Goal: Information Seeking & Learning: Find specific fact

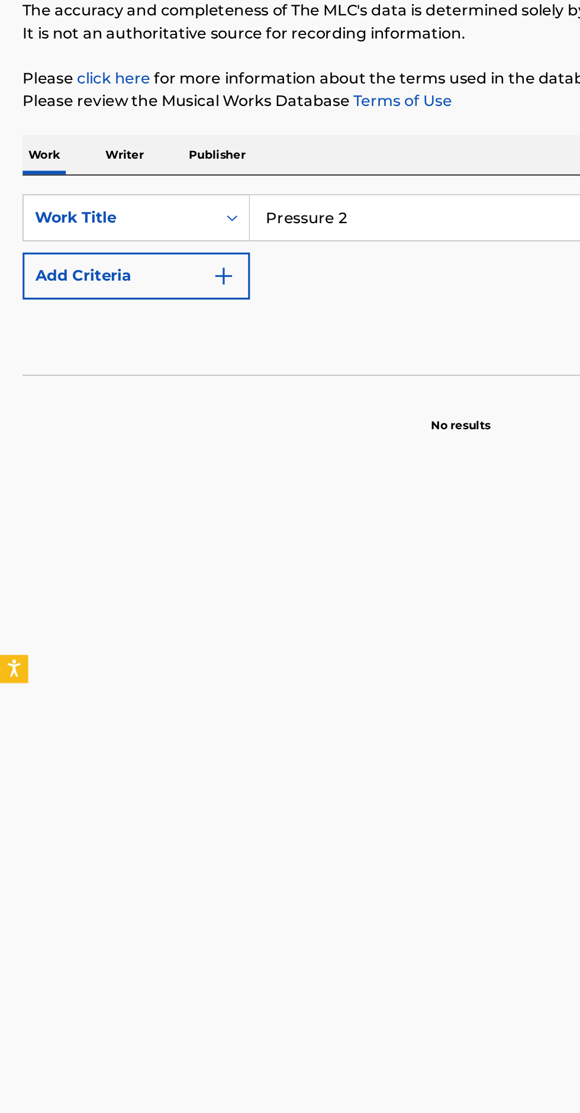
type input "Pressure 2"
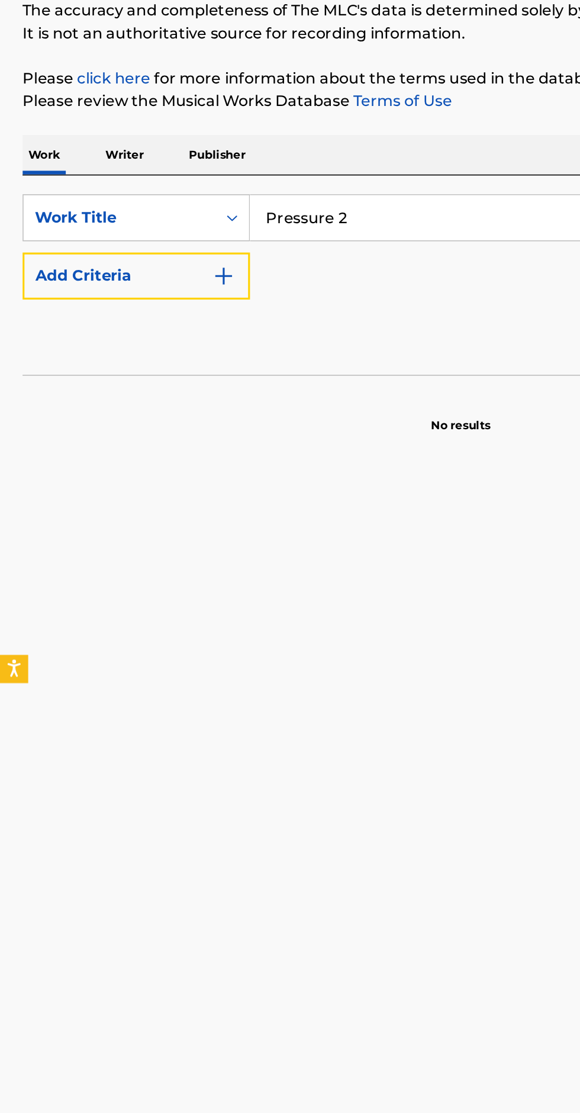
click at [138, 306] on img "Search Form" at bounding box center [141, 309] width 14 height 14
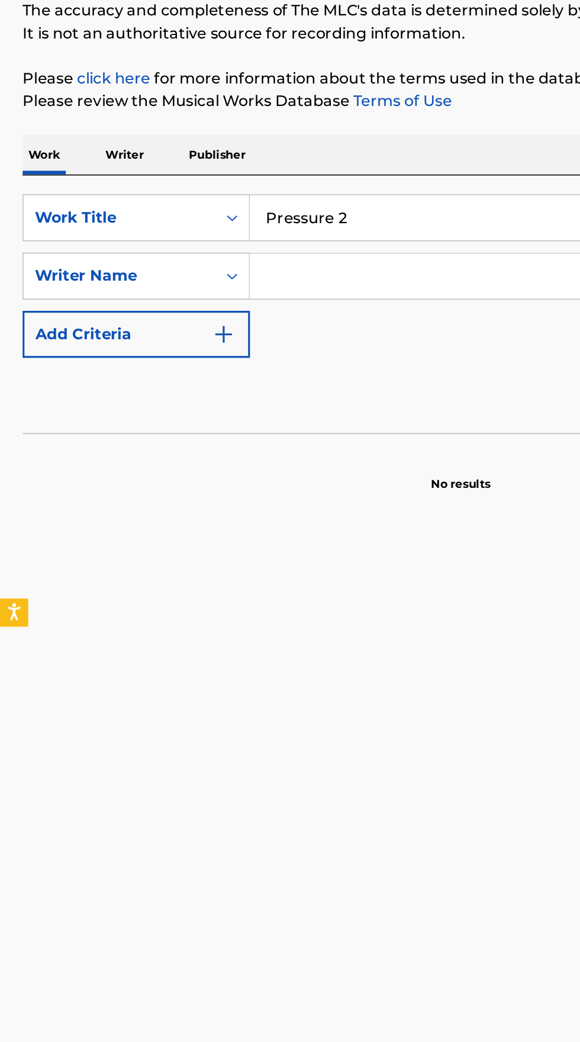
click at [242, 308] on input "Search Form" at bounding box center [350, 309] width 386 height 28
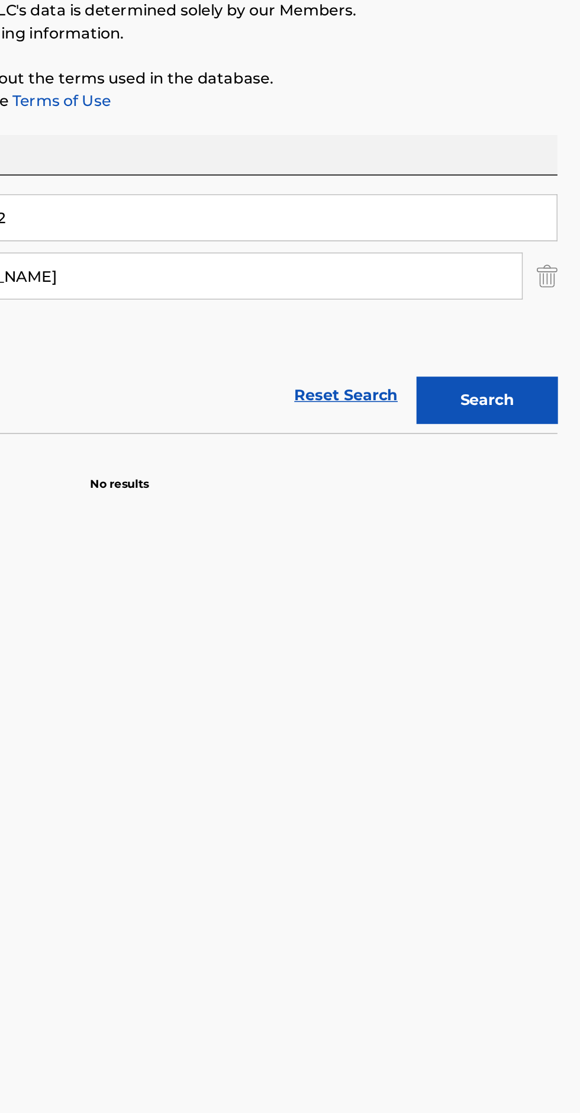
type input "[PERSON_NAME]"
click at [519, 394] on button "Search" at bounding box center [521, 387] width 89 height 30
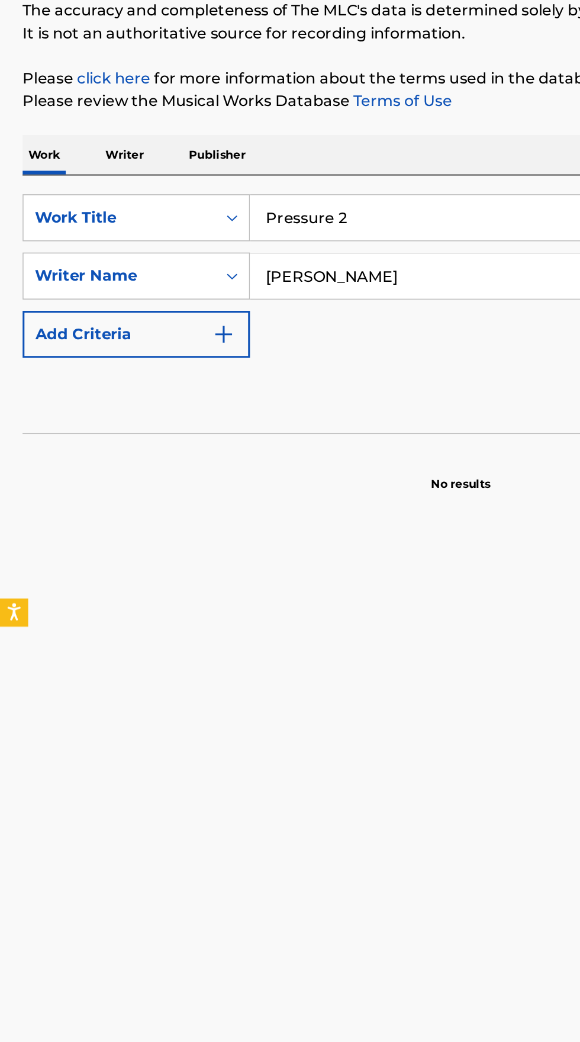
click at [80, 231] on p "Writer" at bounding box center [78, 232] width 31 height 25
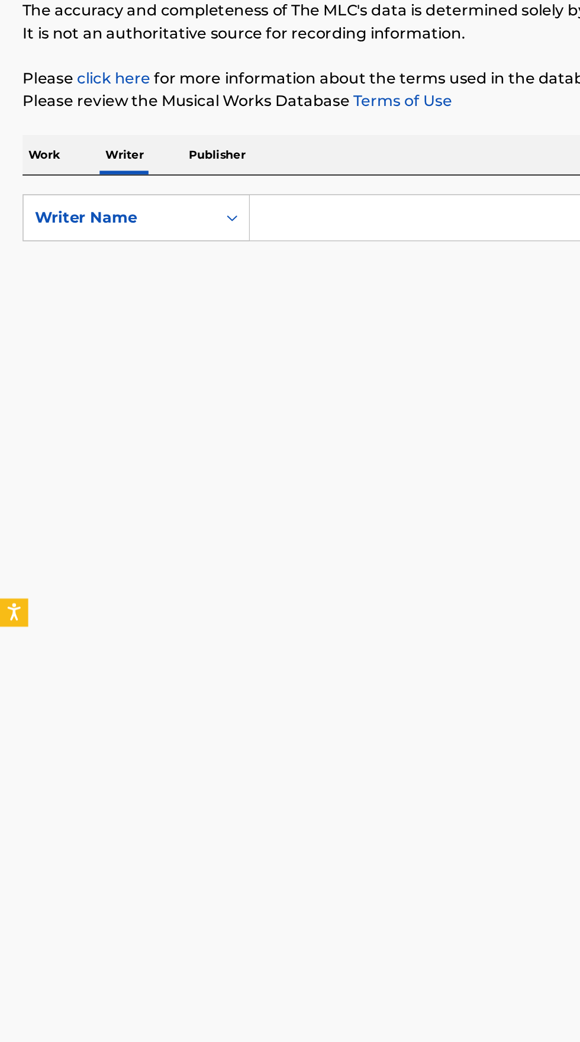
click at [199, 269] on input "Search Form" at bounding box center [361, 272] width 408 height 28
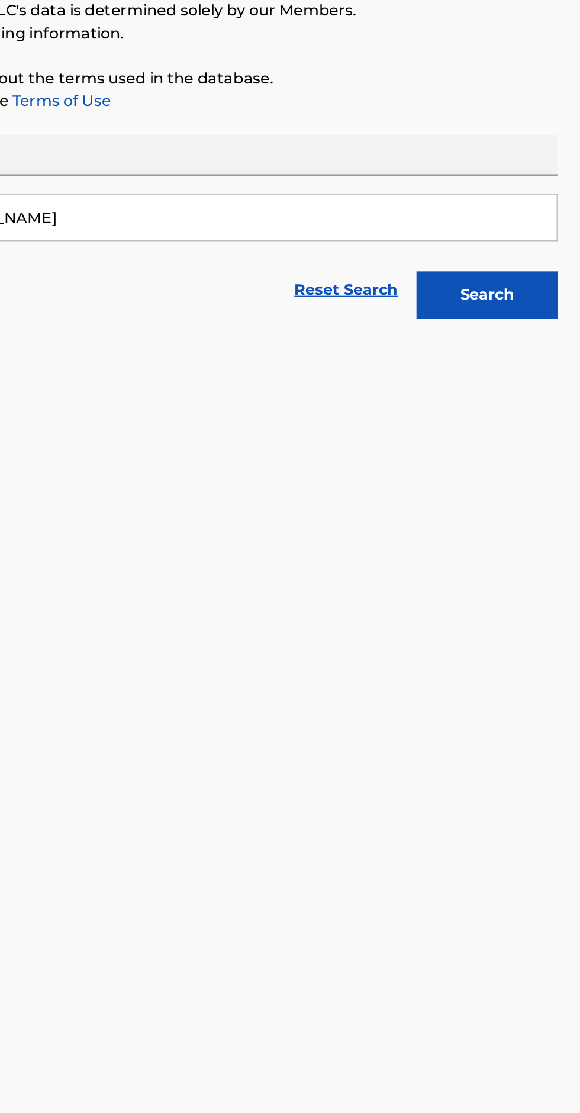
type input "[PERSON_NAME]"
click at [532, 323] on button "Search" at bounding box center [521, 321] width 89 height 30
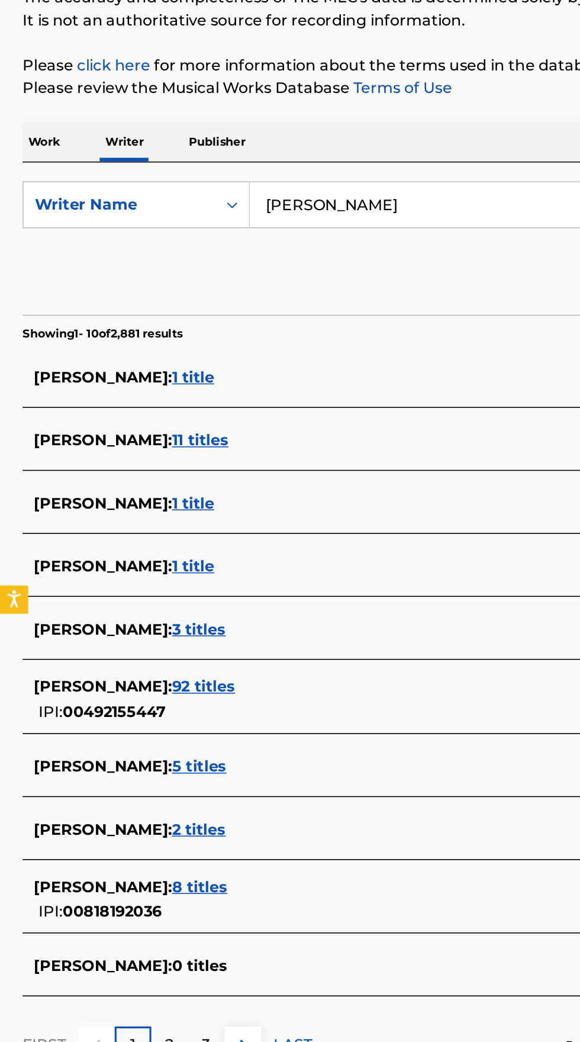
click at [103, 498] on span "[PERSON_NAME] :" at bounding box center [64, 499] width 87 height 11
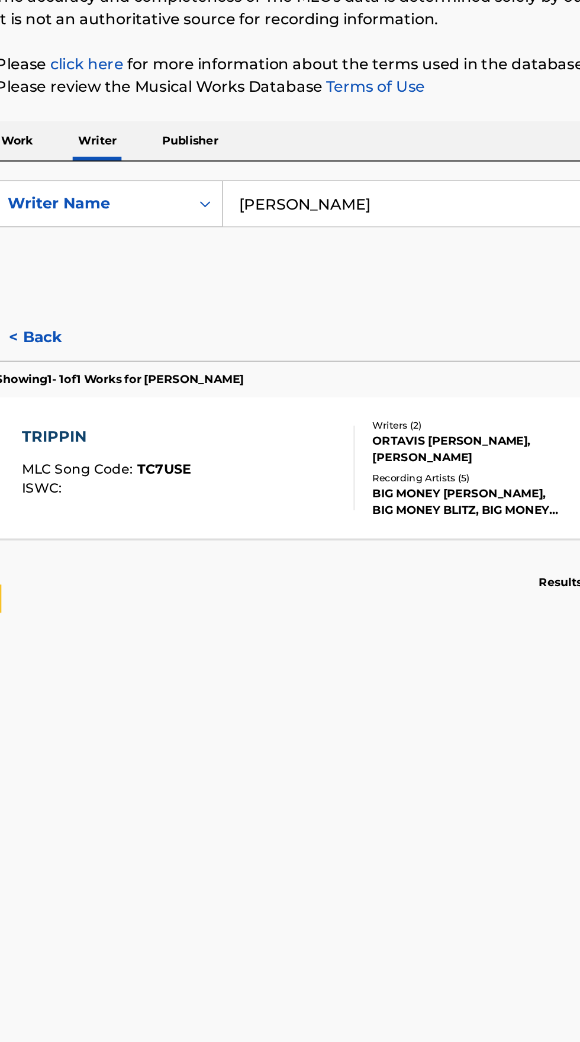
click at [207, 436] on div "TRIPPIN MLC Song Code : TC7USE ISWC :" at bounding box center [136, 438] width 210 height 53
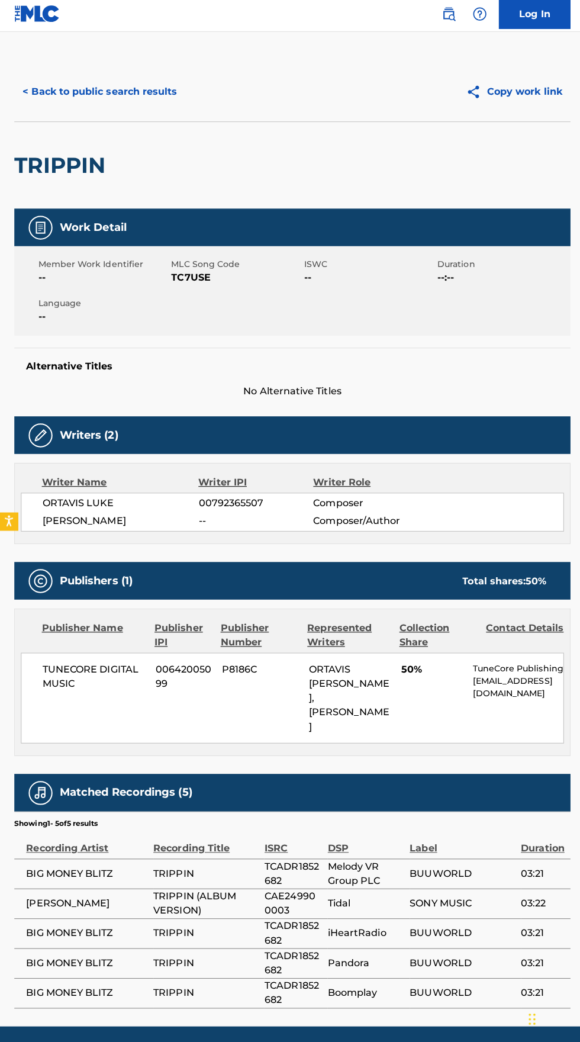
click at [82, 673] on span "TUNECORE DIGITAL MUSIC" at bounding box center [94, 674] width 104 height 28
copy span "TUNECORE DIGITAL MUSIC"
copy span "00642005099"
click at [215, 532] on div "Writer Name Writer IPI Writer Role [PERSON_NAME] 00792365507 Composer [PERSON_N…" at bounding box center [290, 503] width 552 height 80
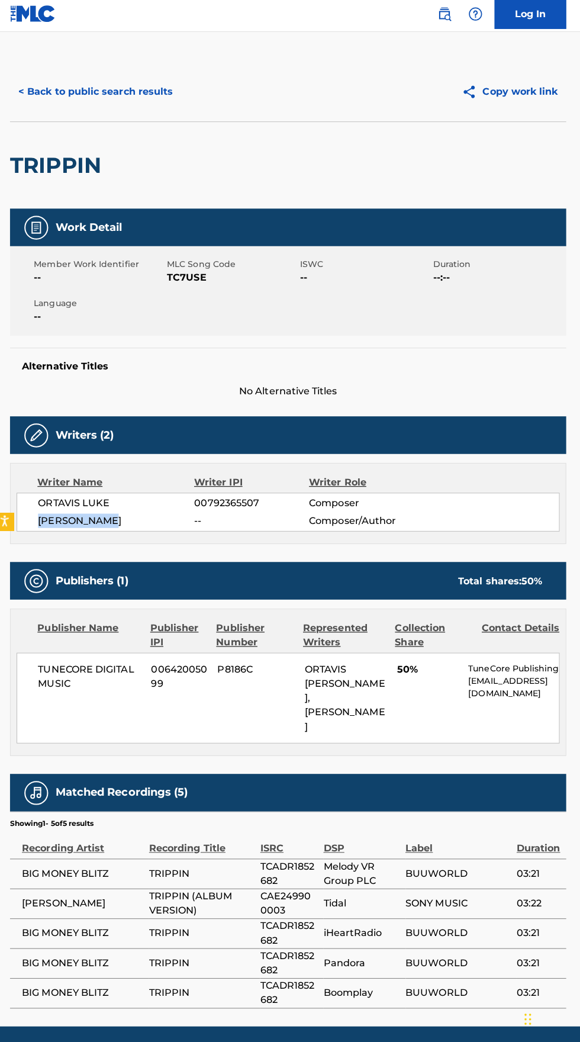
copy span "[PERSON_NAME]"
copy span "TC7USE"
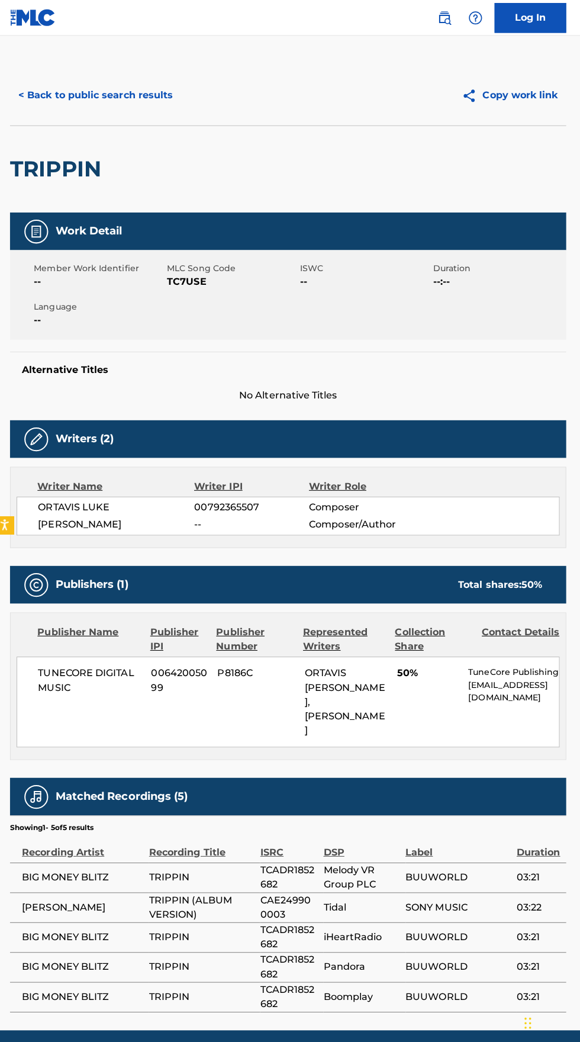
click at [120, 94] on button "< Back to public search results" at bounding box center [99, 95] width 170 height 30
